Goal: Task Accomplishment & Management: Complete application form

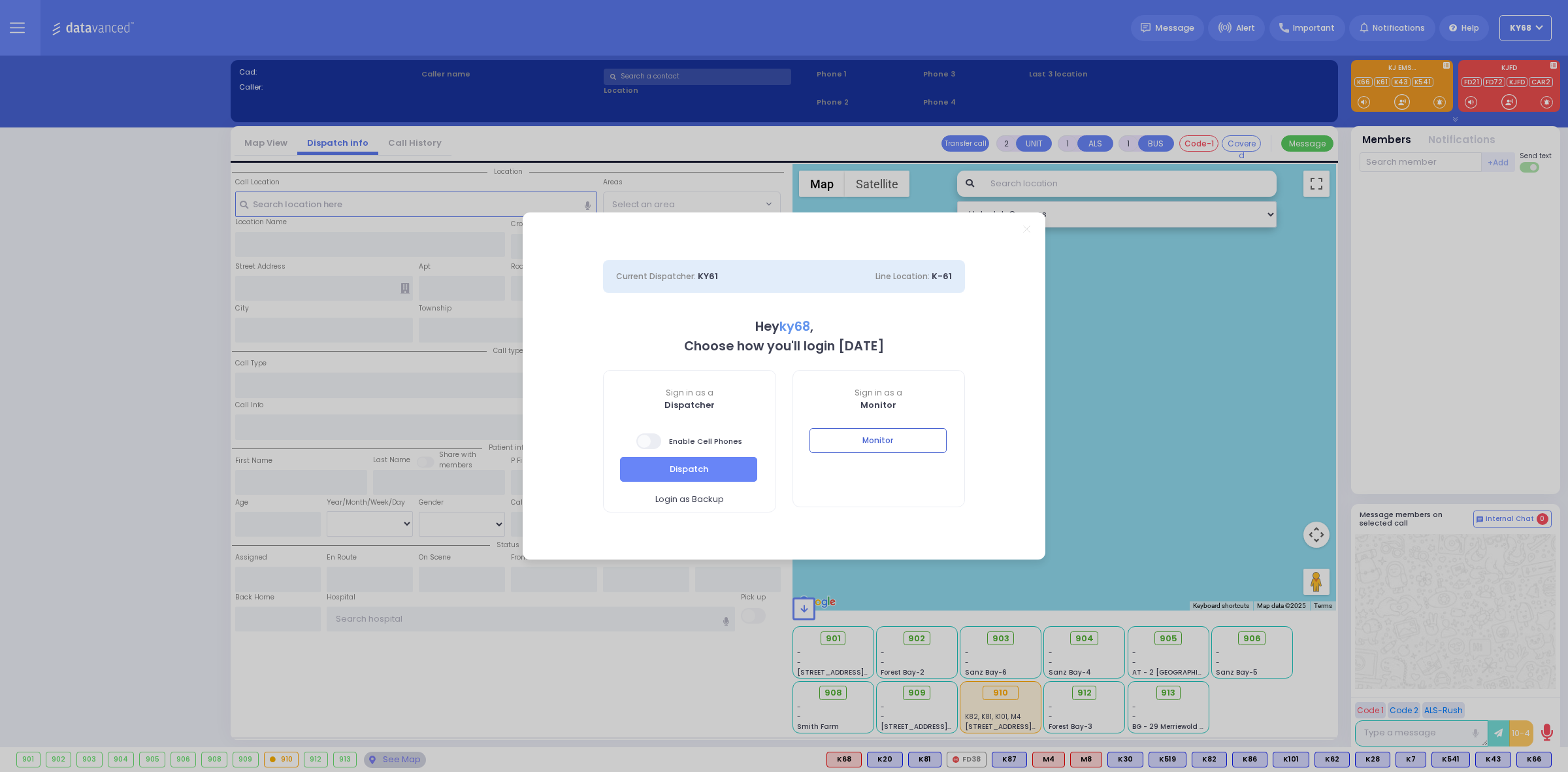
select select "12"
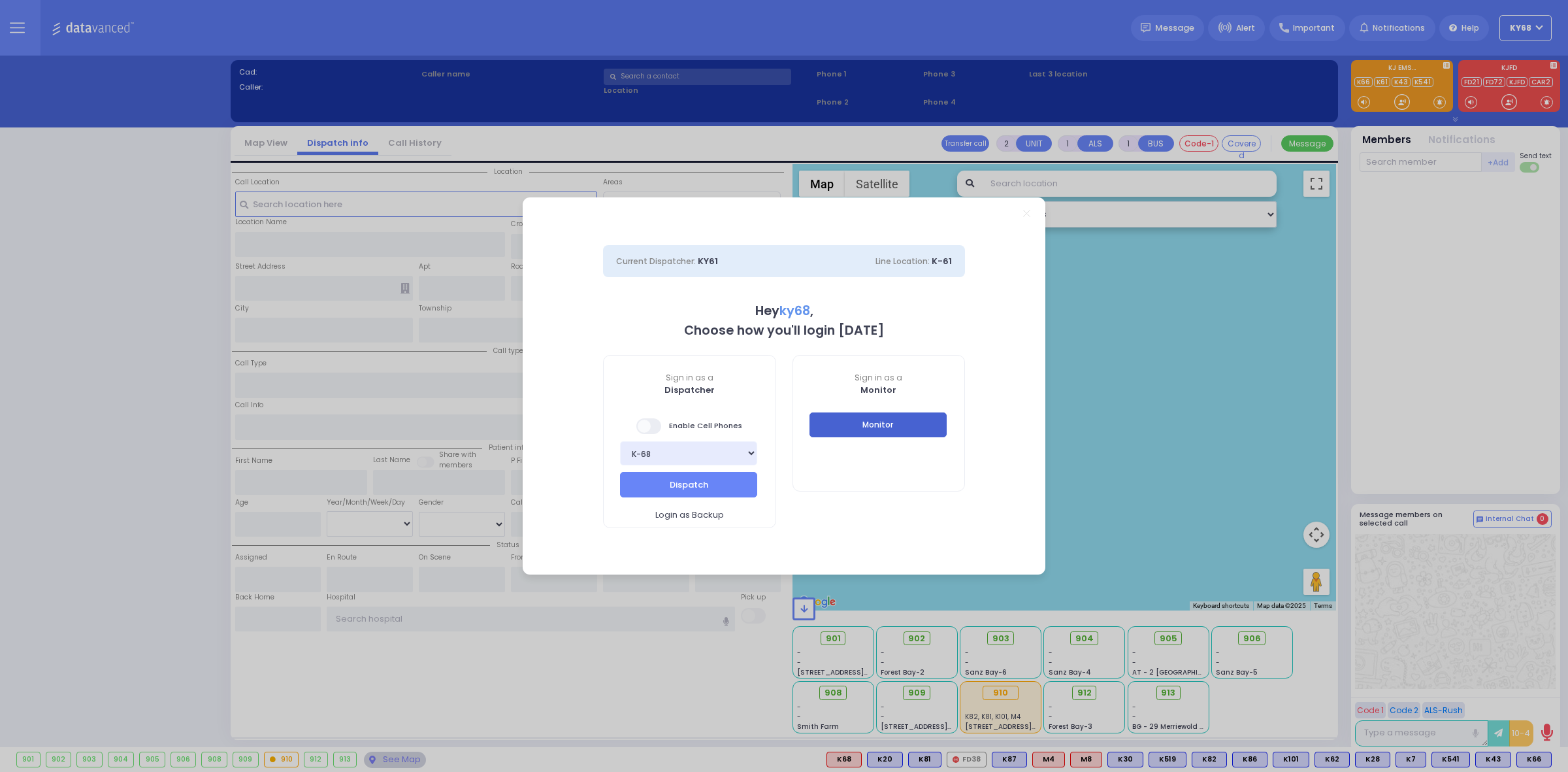
click at [830, 429] on button "Monitor" at bounding box center [878, 425] width 137 height 25
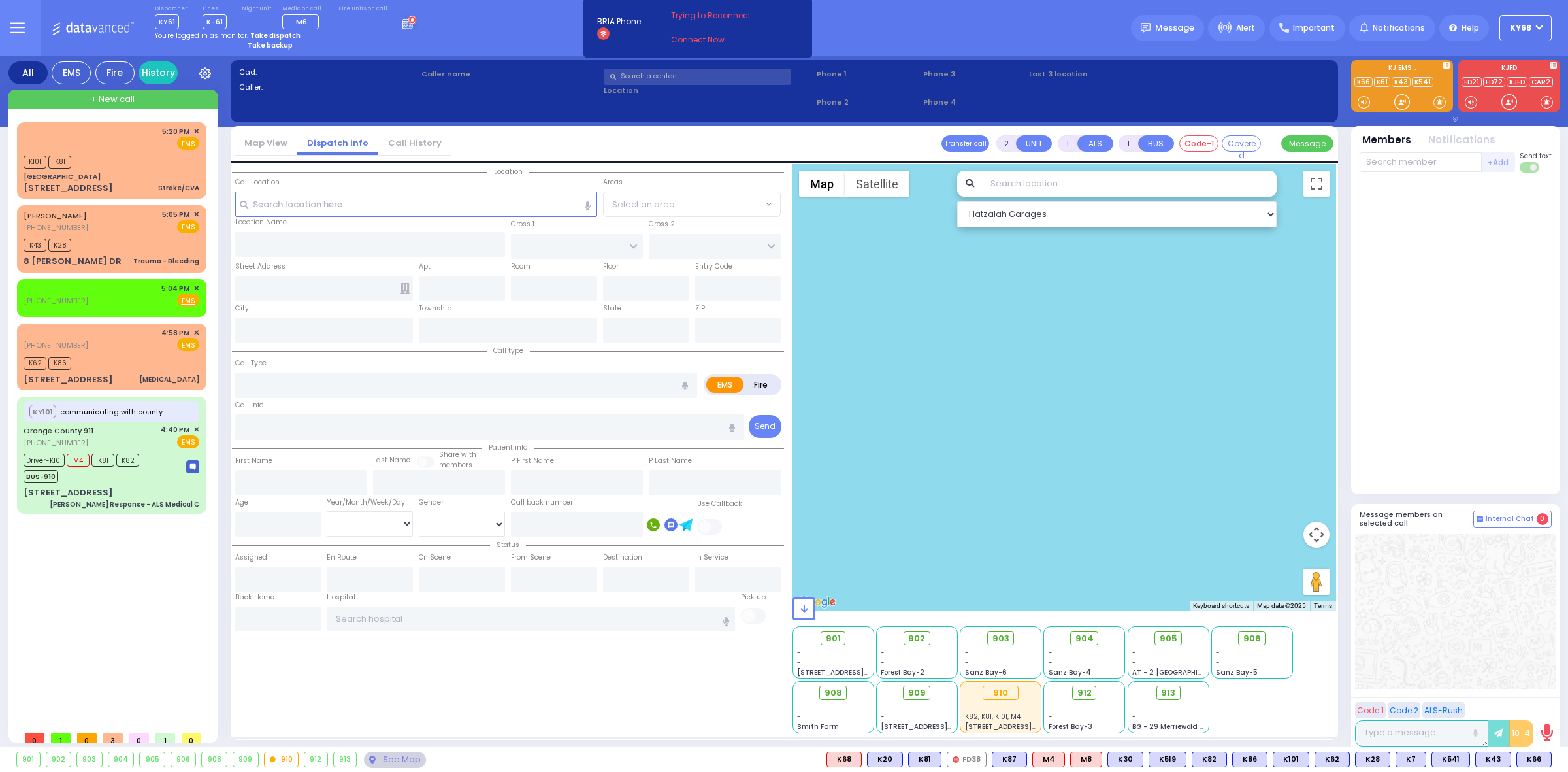
click at [407, 24] on circle at bounding box center [412, 20] width 9 height 9
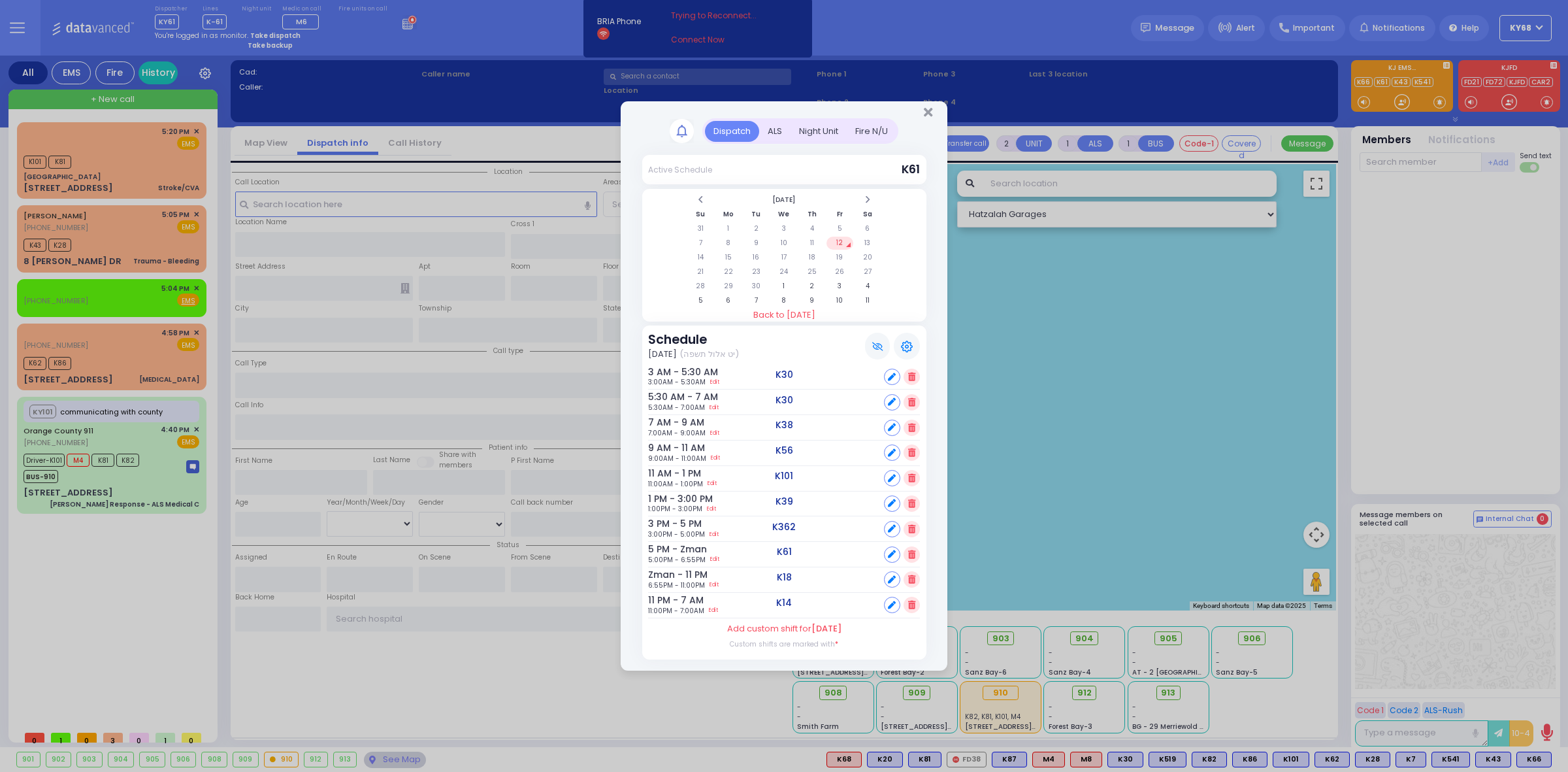
click at [773, 134] on div "ALS" at bounding box center [775, 132] width 32 height 22
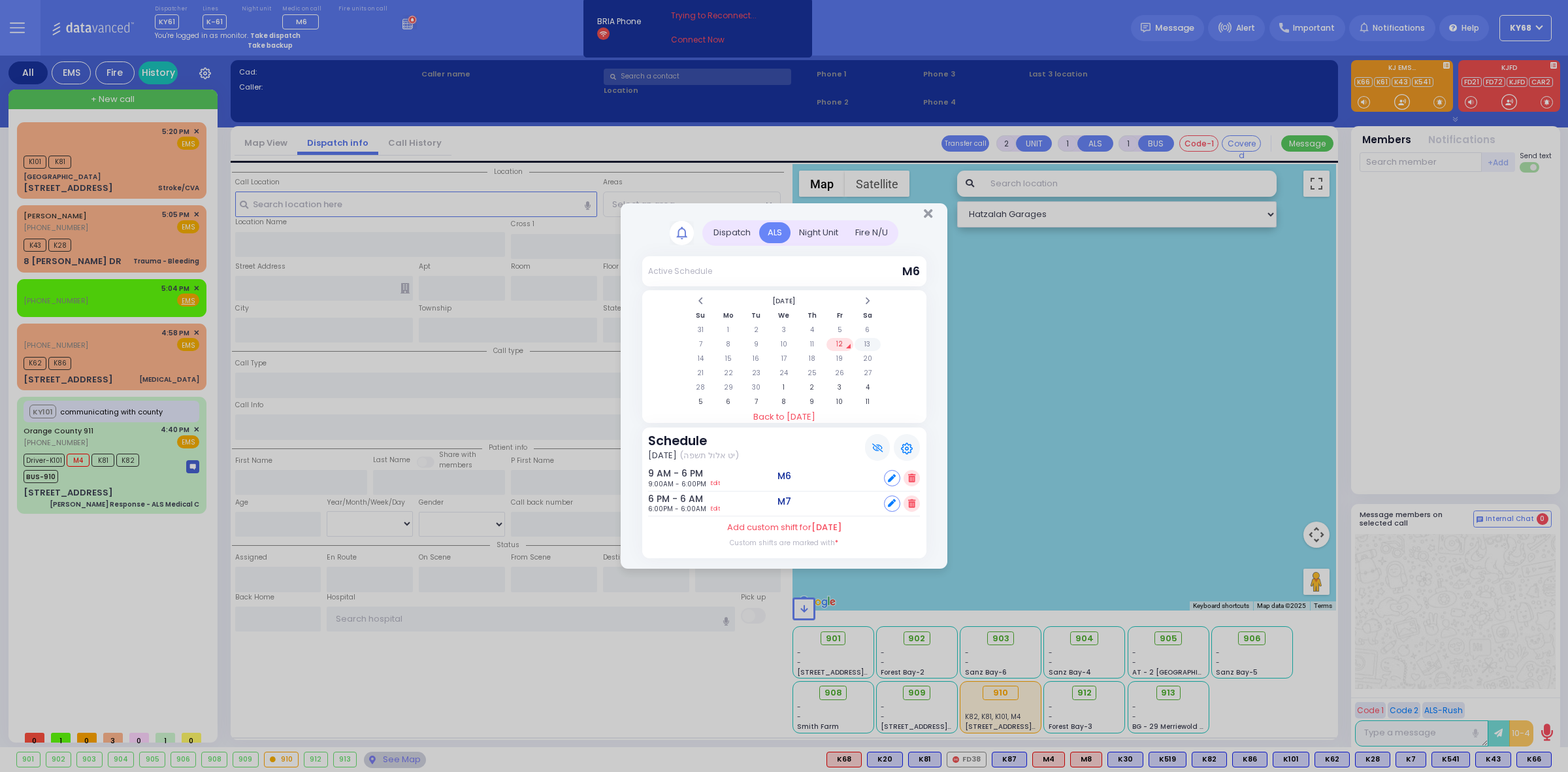
click at [871, 343] on td "13" at bounding box center [867, 344] width 27 height 13
click at [706, 352] on td "14" at bounding box center [701, 358] width 27 height 13
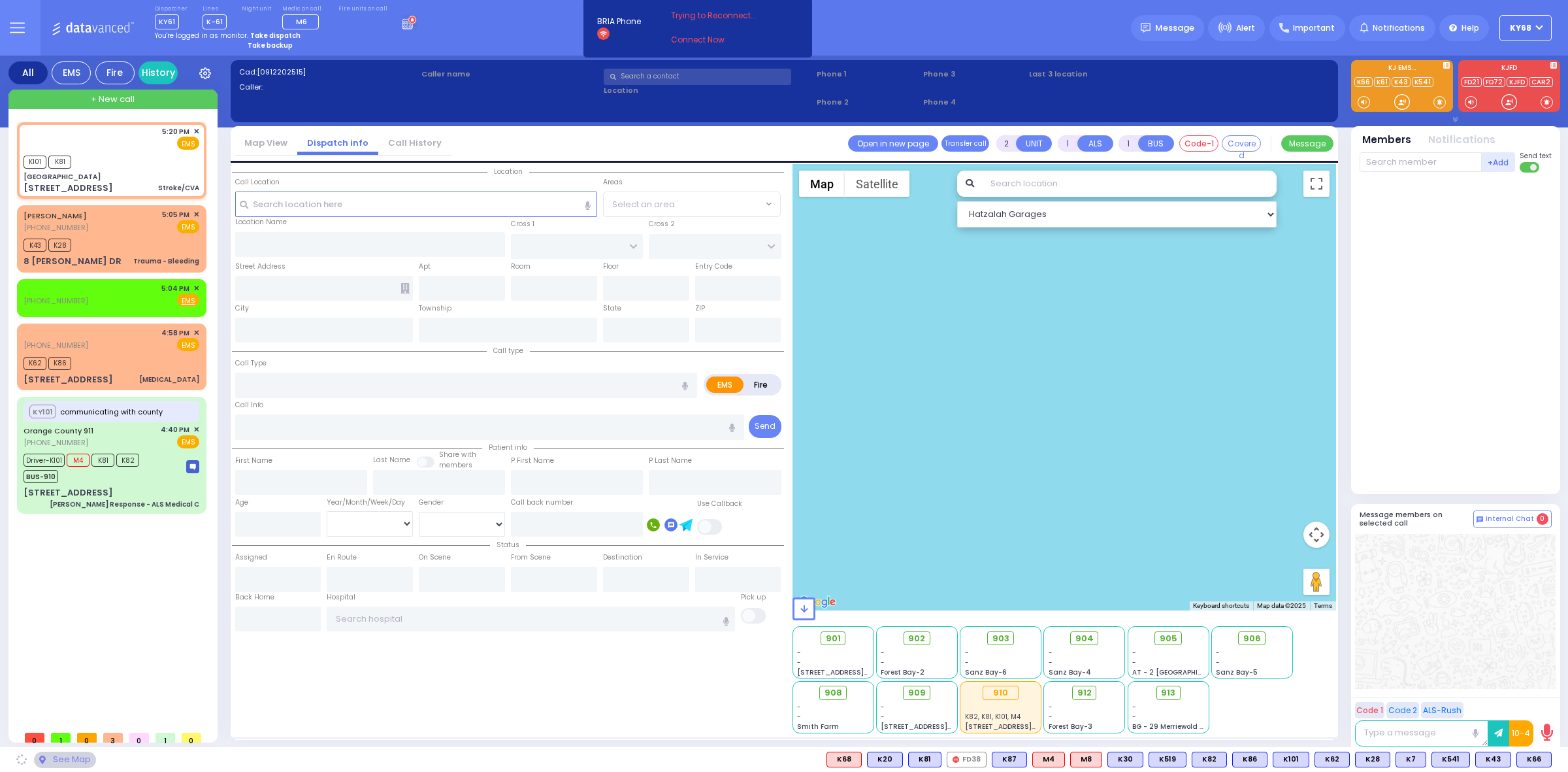
type input "2"
select select
type input "Stroke/CVA"
radio input "true"
select select
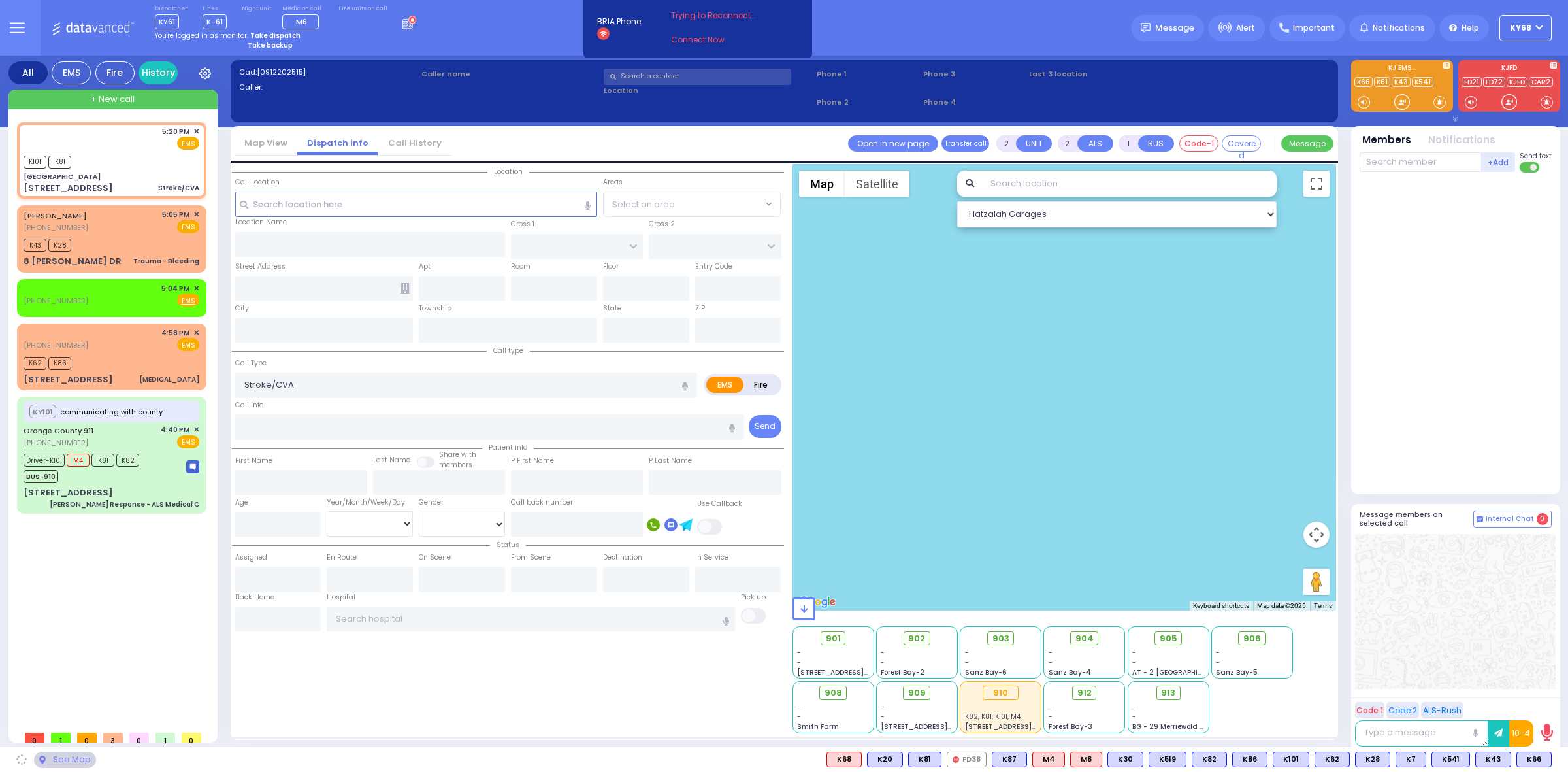
type input "17:20"
type input "17:23"
select select "Hatzalah Garages"
type input "[GEOGRAPHIC_DATA]"
type input "[PERSON_NAME] ST"
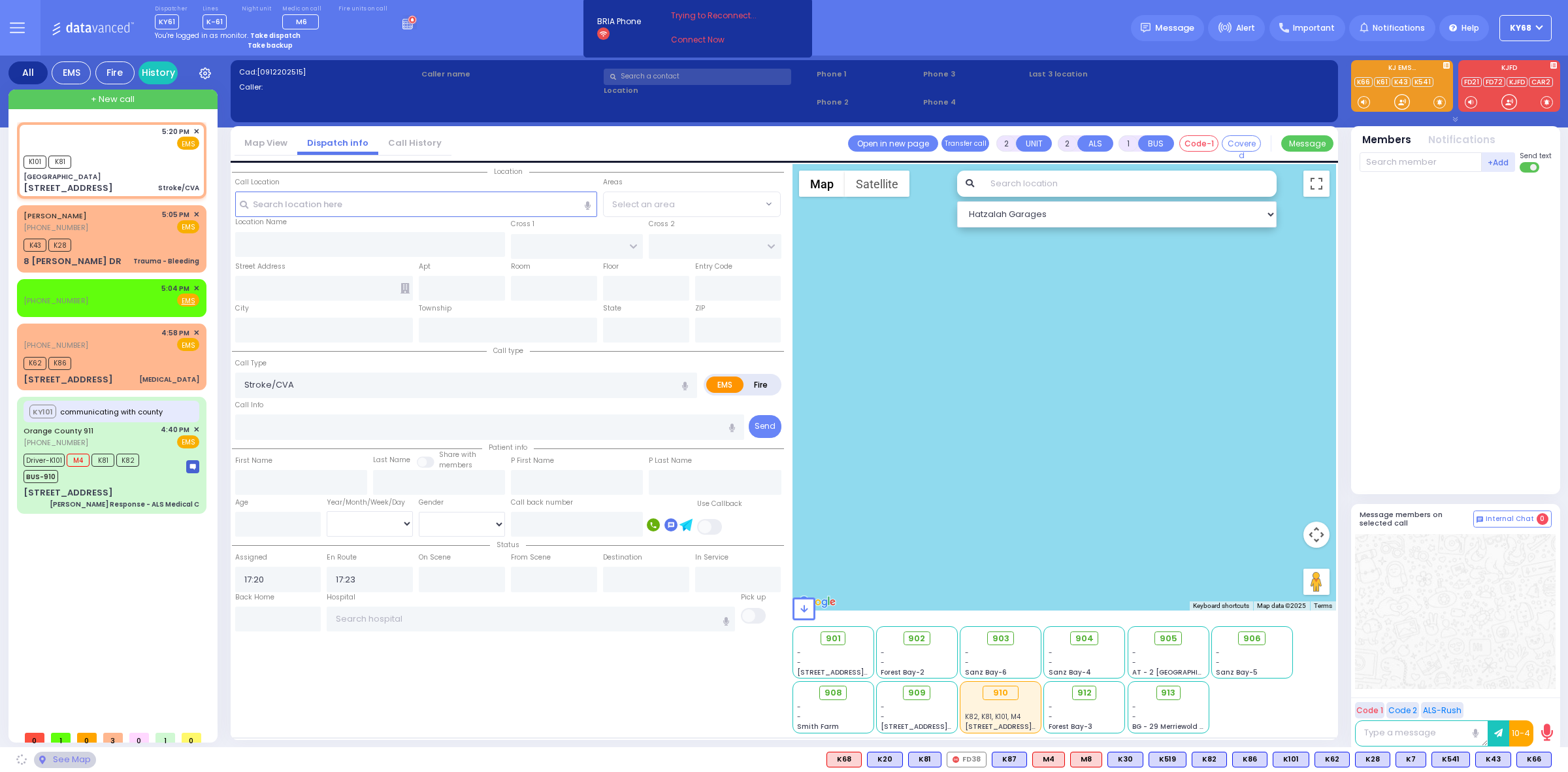
type input "[PERSON_NAME] ST"
type input "[STREET_ADDRESS]"
type input "7"
type input "Port Jervis"
type input "[US_STATE]"
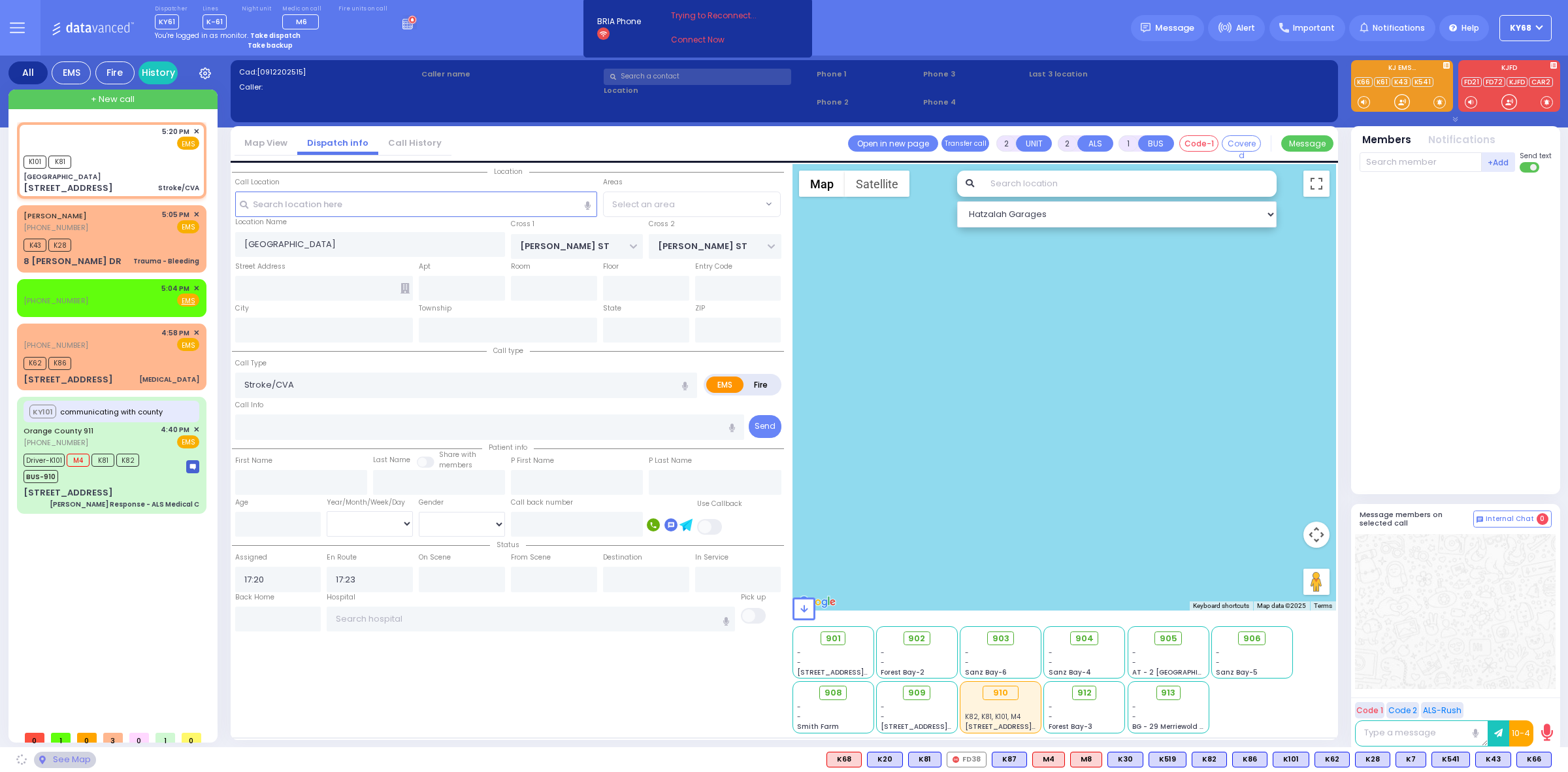
type input "12771"
